Goal: Task Accomplishment & Management: Manage account settings

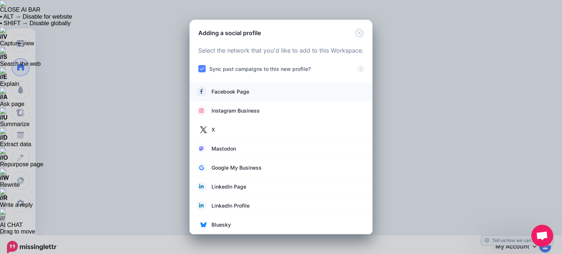
click at [228, 90] on span "Facebook Page" at bounding box center [231, 91] width 38 height 9
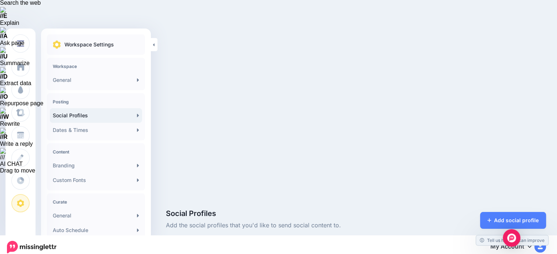
scroll to position [73, 0]
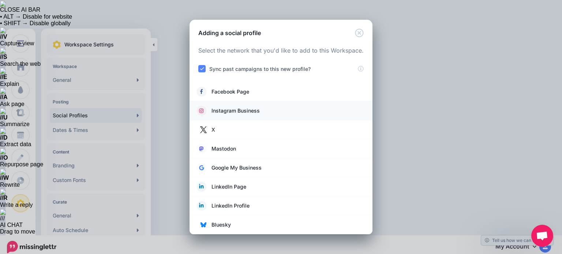
click at [231, 111] on span "Instagram Business" at bounding box center [236, 110] width 48 height 9
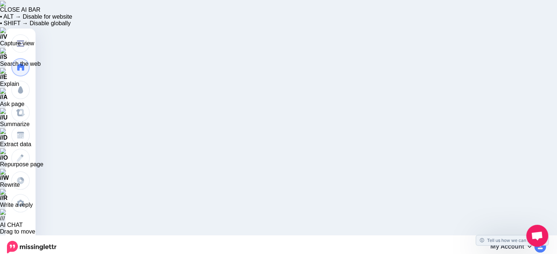
click at [531, 244] on icon at bounding box center [529, 247] width 4 height 6
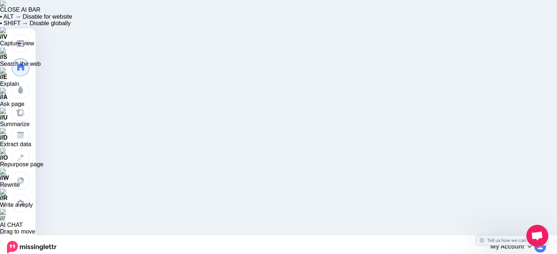
click at [543, 241] on img at bounding box center [540, 247] width 12 height 12
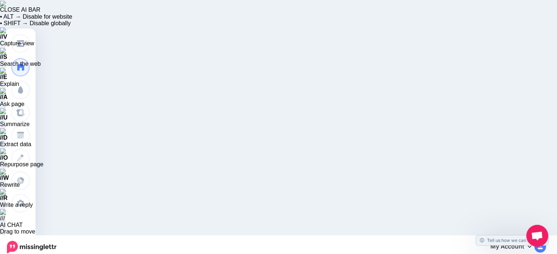
drag, startPoint x: 214, startPoint y: 120, endPoint x: 246, endPoint y: 114, distance: 32.2
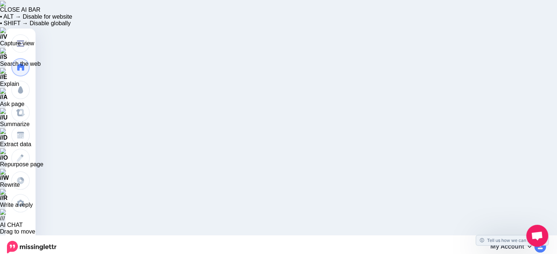
click at [531, 244] on icon at bounding box center [529, 247] width 4 height 6
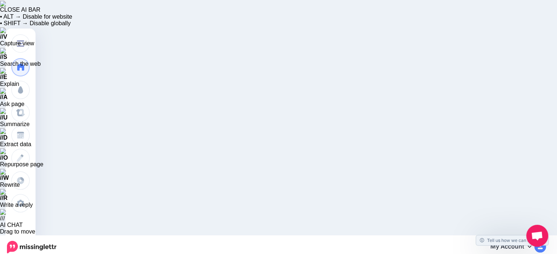
click at [531, 246] on icon at bounding box center [529, 247] width 4 height 2
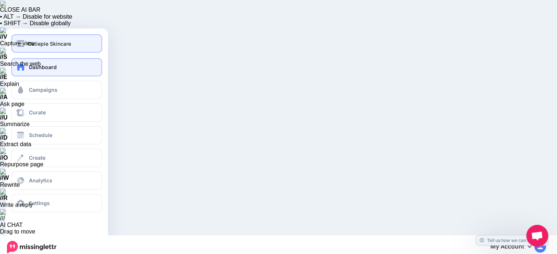
click at [26, 42] on div "Cutiepie Skincare" at bounding box center [57, 44] width 80 height 8
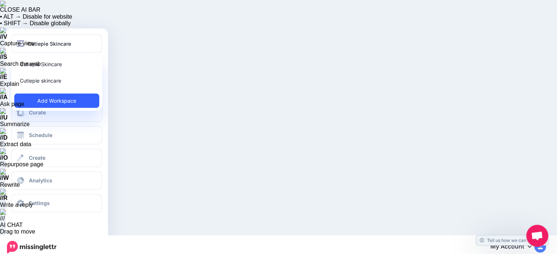
click at [53, 99] on link "Add Workspace" at bounding box center [56, 101] width 85 height 14
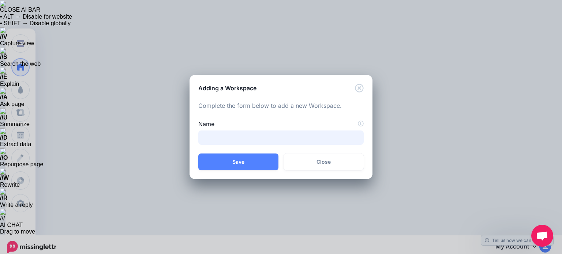
click at [208, 140] on input "Name" at bounding box center [280, 138] width 165 height 14
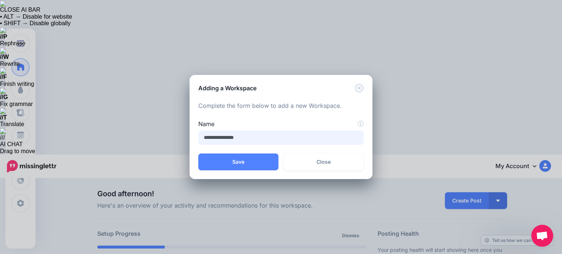
type input "**********"
click at [374, 35] on div "**********" at bounding box center [281, 127] width 562 height 254
click at [250, 139] on input "**********" at bounding box center [280, 138] width 165 height 14
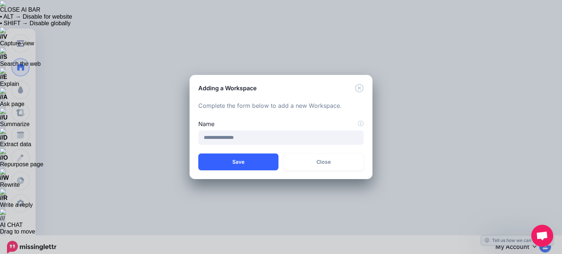
click at [239, 161] on button "Save" at bounding box center [238, 162] width 80 height 17
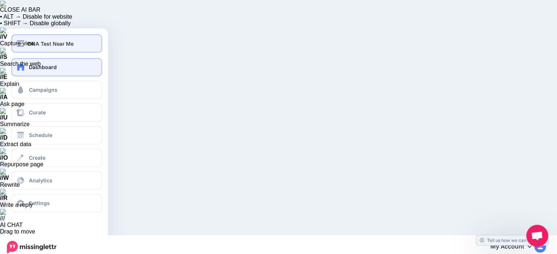
click at [23, 43] on img "button" at bounding box center [20, 43] width 7 height 7
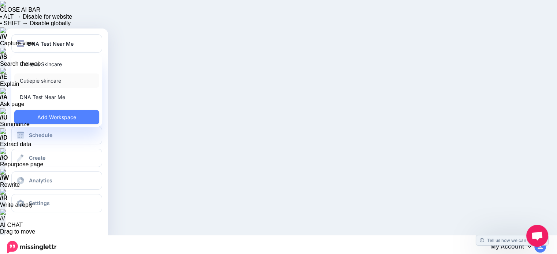
click at [34, 79] on link "Cutiepie skincare" at bounding box center [56, 81] width 85 height 14
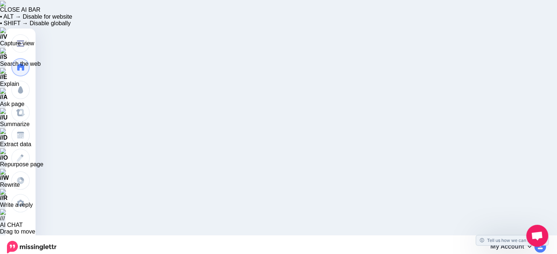
drag, startPoint x: 53, startPoint y: 42, endPoint x: 105, endPoint y: 12, distance: 59.9
click at [105, 238] on div "My Account Dashboard My Account Billing Facebook Community Help Center Logout" at bounding box center [306, 247] width 480 height 18
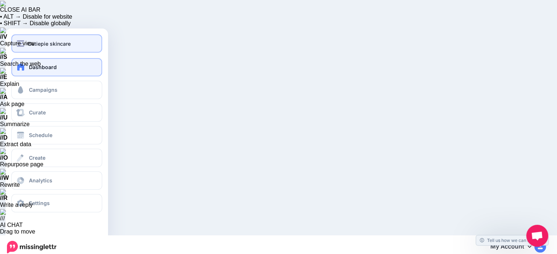
click at [20, 42] on img "button" at bounding box center [20, 43] width 7 height 7
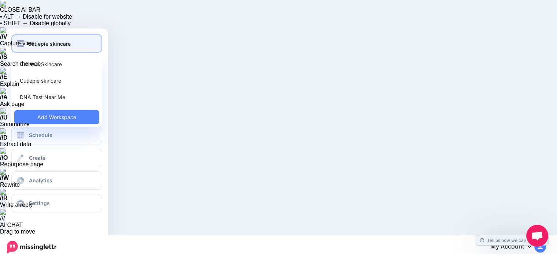
click at [51, 41] on span "Cutiepie skincare" at bounding box center [49, 44] width 43 height 8
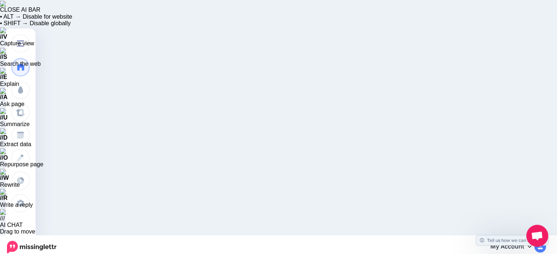
click at [531, 244] on icon at bounding box center [529, 247] width 4 height 6
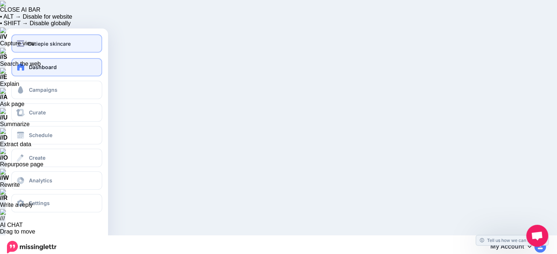
click at [23, 43] on img "button" at bounding box center [20, 43] width 7 height 7
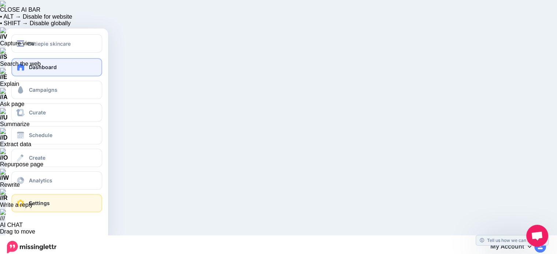
click at [29, 202] on link "Settings" at bounding box center [56, 203] width 91 height 18
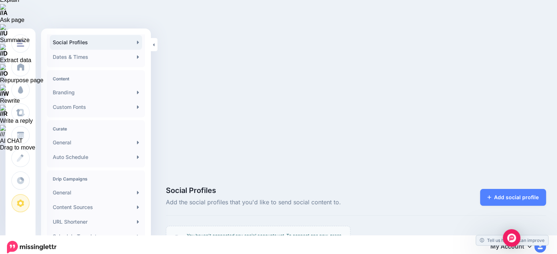
scroll to position [148, 0]
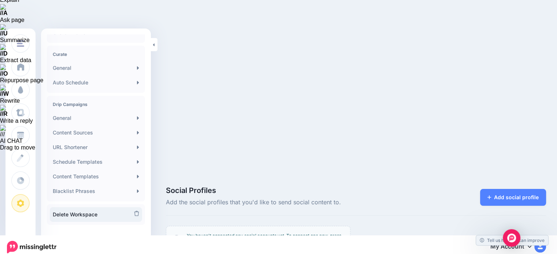
click at [70, 214] on link "Delete Workspace" at bounding box center [96, 214] width 92 height 15
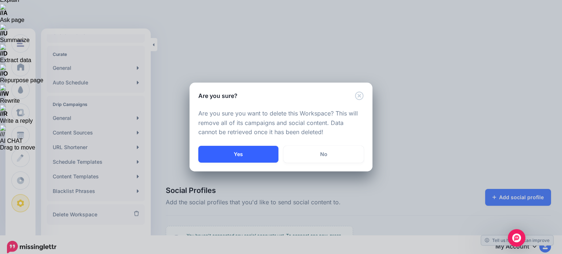
click at [240, 153] on button "Yes" at bounding box center [238, 154] width 80 height 17
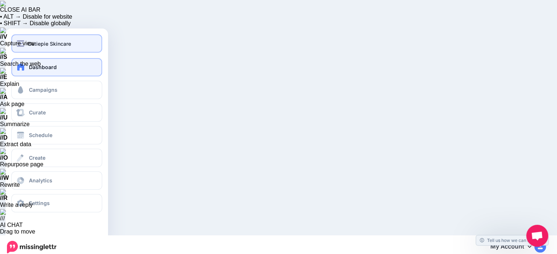
click at [20, 48] on button "Cutiepie Skincare" at bounding box center [56, 43] width 91 height 18
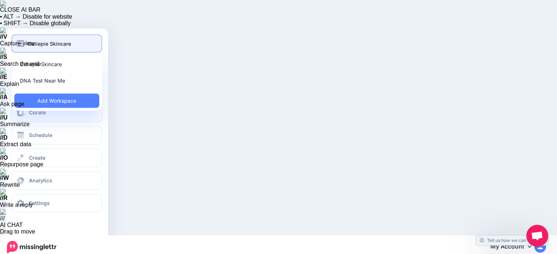
click at [41, 43] on span "Cutiepie Skincare" at bounding box center [49, 44] width 43 height 8
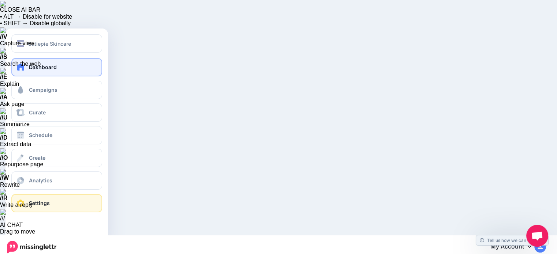
click at [37, 203] on span "Settings" at bounding box center [39, 203] width 21 height 6
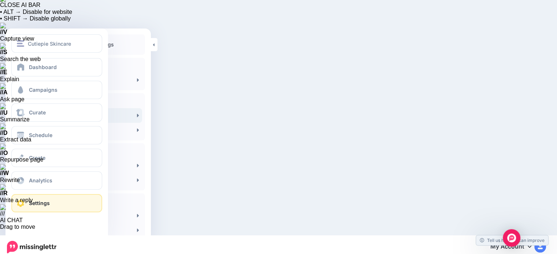
scroll to position [189, 0]
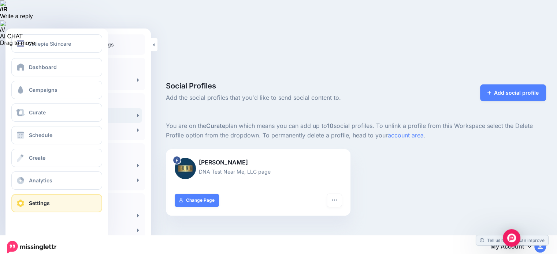
click at [26, 204] on link "Settings" at bounding box center [56, 203] width 91 height 18
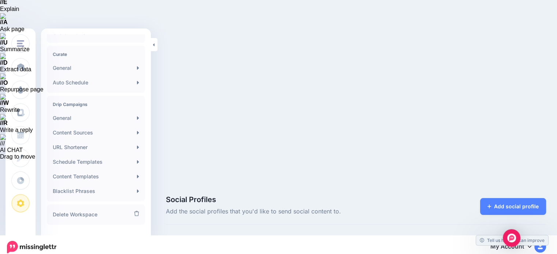
scroll to position [189, 0]
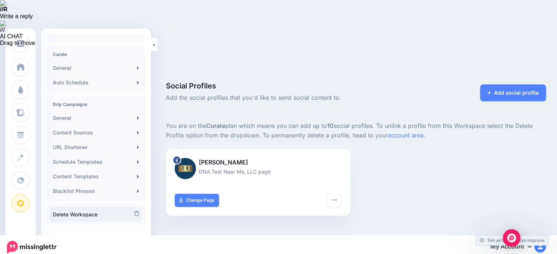
click at [74, 213] on link "Delete Workspace" at bounding box center [96, 214] width 92 height 15
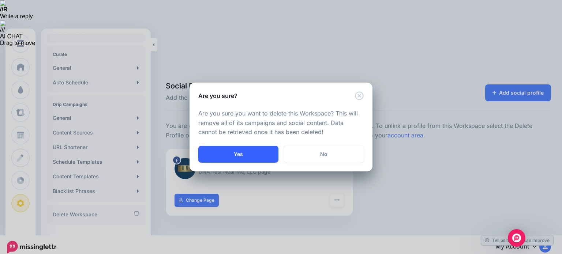
click at [238, 152] on button "Yes" at bounding box center [238, 154] width 80 height 17
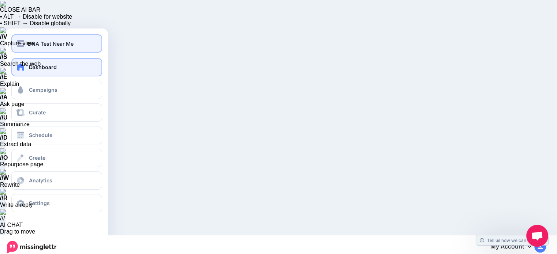
click at [22, 42] on img "button" at bounding box center [20, 43] width 7 height 7
click at [31, 44] on span "DNA Test Near Me" at bounding box center [51, 44] width 46 height 8
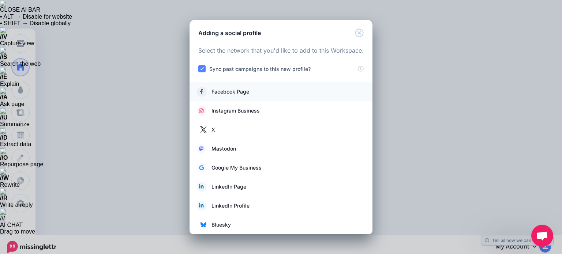
click at [220, 90] on span "Facebook Page" at bounding box center [231, 91] width 38 height 9
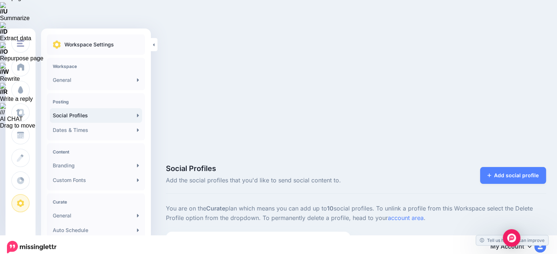
scroll to position [110, 0]
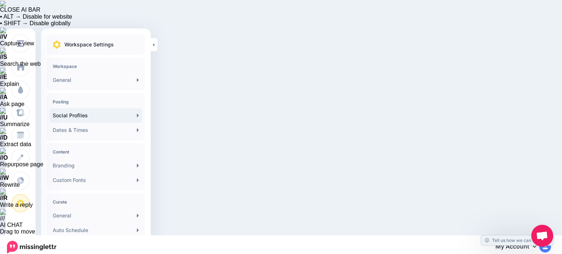
click at [81, 114] on link "Social Profiles" at bounding box center [96, 115] width 92 height 15
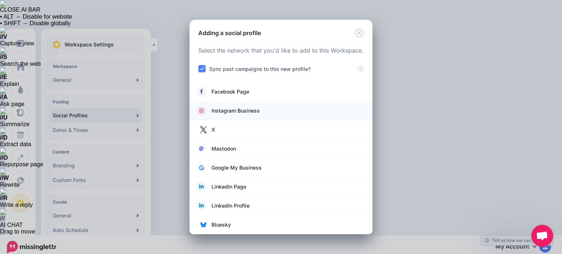
click at [251, 109] on span "Instagram Business" at bounding box center [236, 110] width 48 height 9
